Goal: Information Seeking & Learning: Compare options

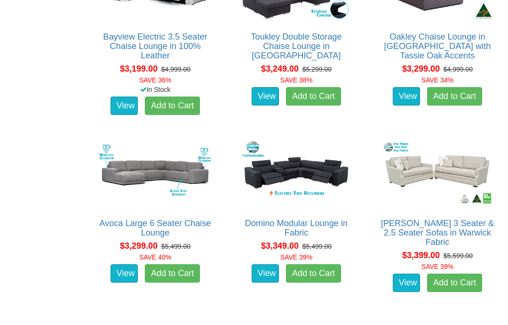
scroll to position [4011, 0]
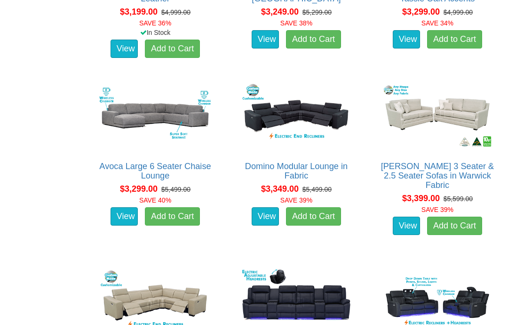
click at [119, 94] on img at bounding box center [155, 116] width 117 height 72
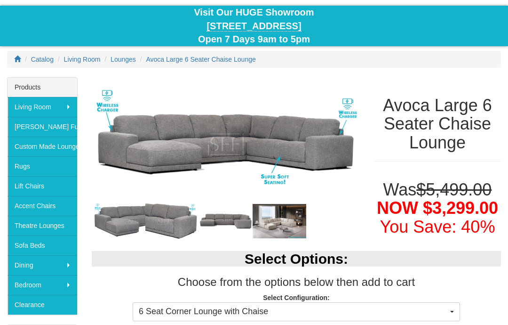
scroll to position [99, 0]
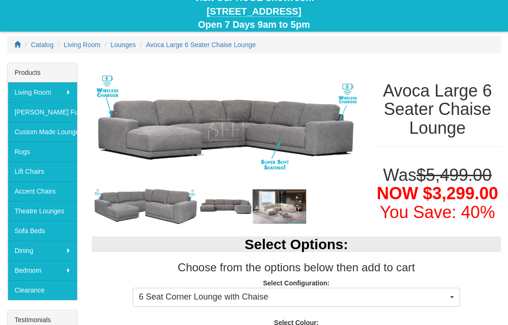
click at [138, 117] on img at bounding box center [226, 130] width 268 height 134
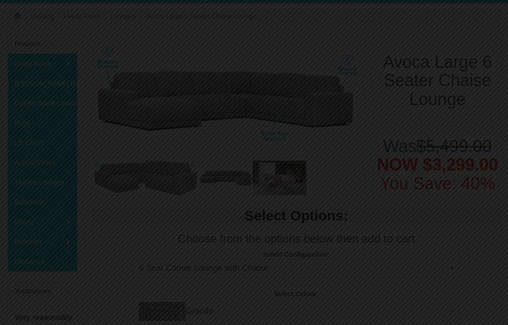
scroll to position [95, 0]
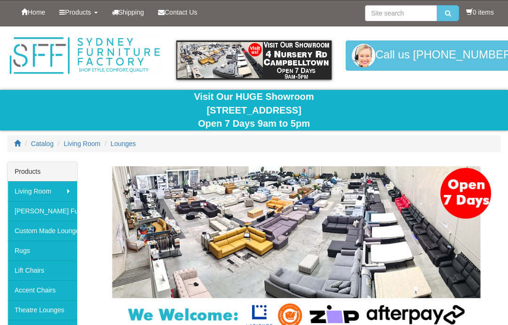
scroll to position [4049, 0]
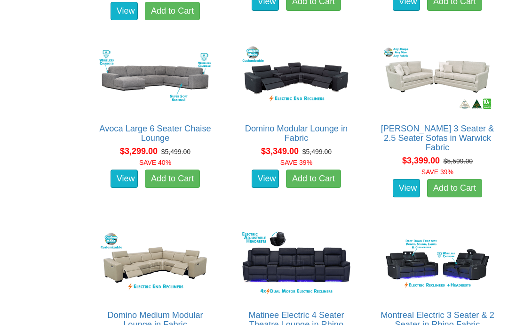
click at [122, 57] on img at bounding box center [155, 78] width 117 height 72
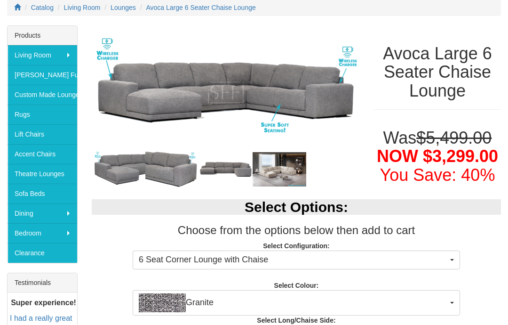
scroll to position [136, 0]
click at [213, 168] on img at bounding box center [226, 168] width 54 height 19
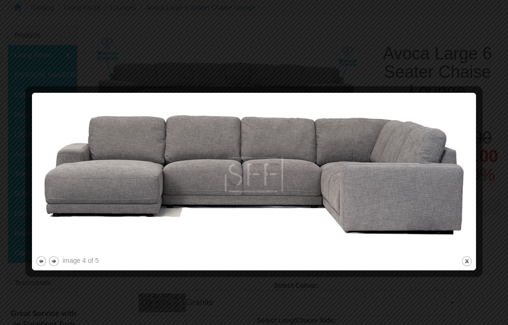
click at [33, 37] on div at bounding box center [254, 162] width 508 height 325
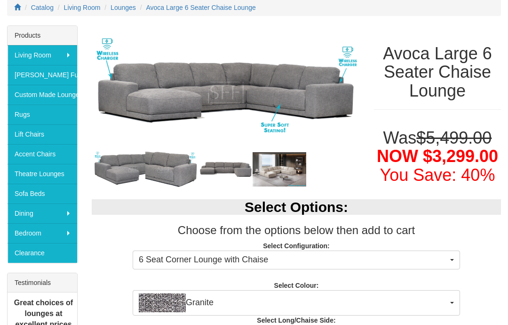
click at [147, 179] on img at bounding box center [172, 169] width 54 height 40
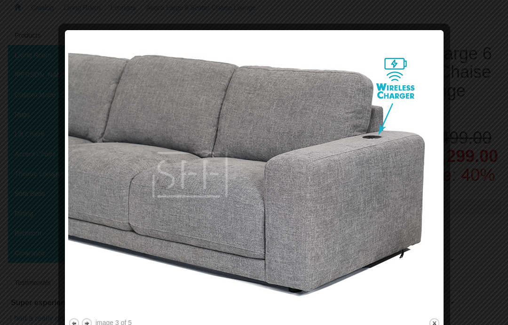
click at [404, 185] on img at bounding box center [254, 174] width 372 height 282
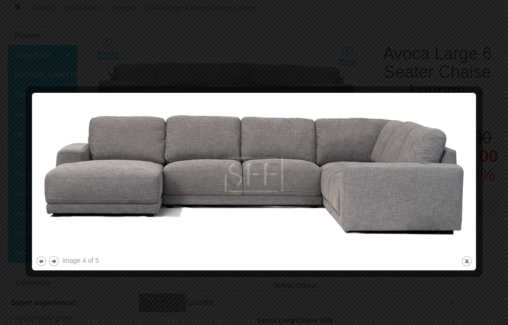
click at [26, 32] on div at bounding box center [254, 162] width 508 height 325
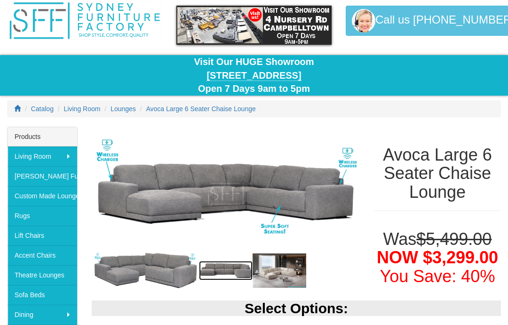
scroll to position [0, 0]
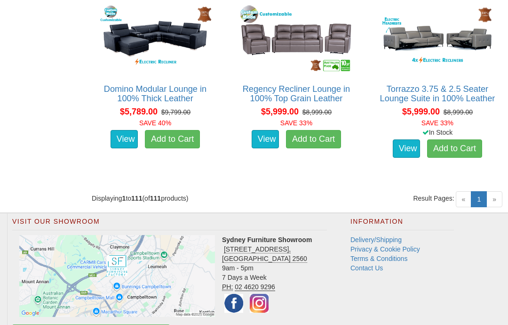
scroll to position [7255, 0]
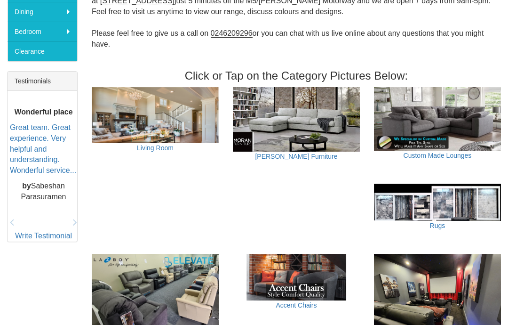
scroll to position [337, 0]
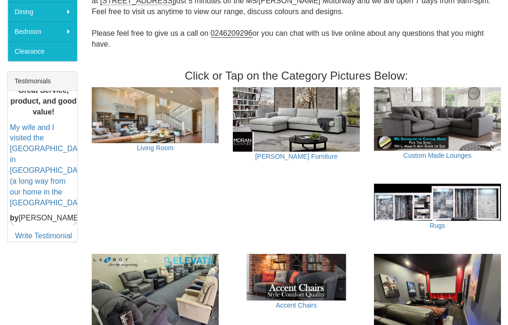
click at [468, 102] on img at bounding box center [437, 119] width 127 height 64
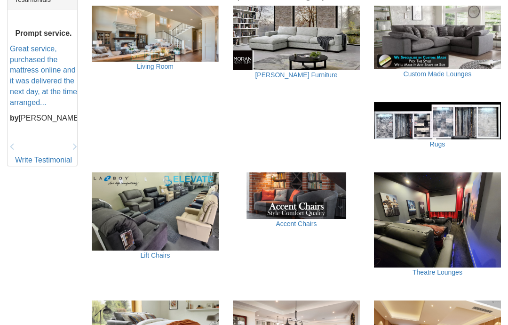
scroll to position [308, 0]
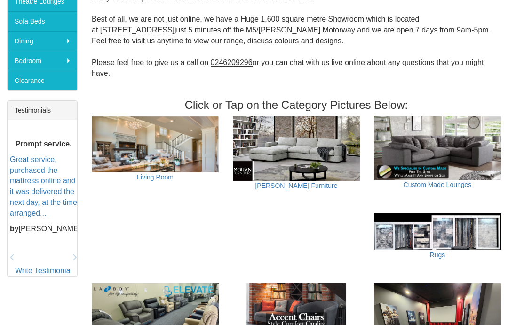
click at [328, 153] on img at bounding box center [296, 149] width 127 height 64
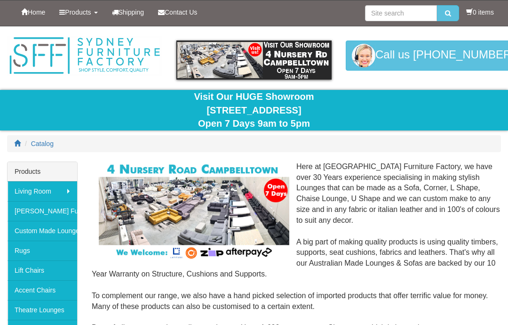
scroll to position [308, 0]
